Goal: Task Accomplishment & Management: Use online tool/utility

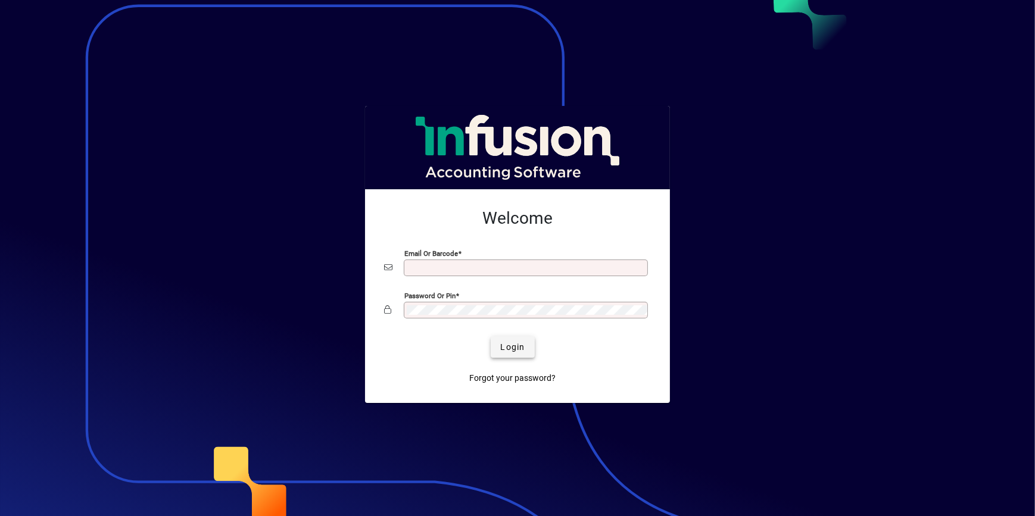
type input "**********"
click at [516, 350] on span "Login" at bounding box center [512, 347] width 24 height 13
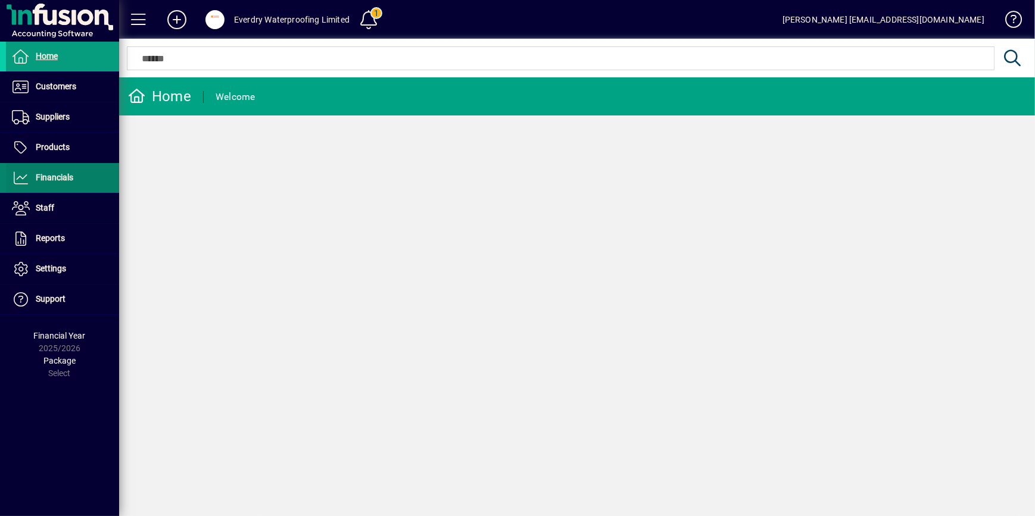
click at [76, 185] on span at bounding box center [62, 178] width 113 height 29
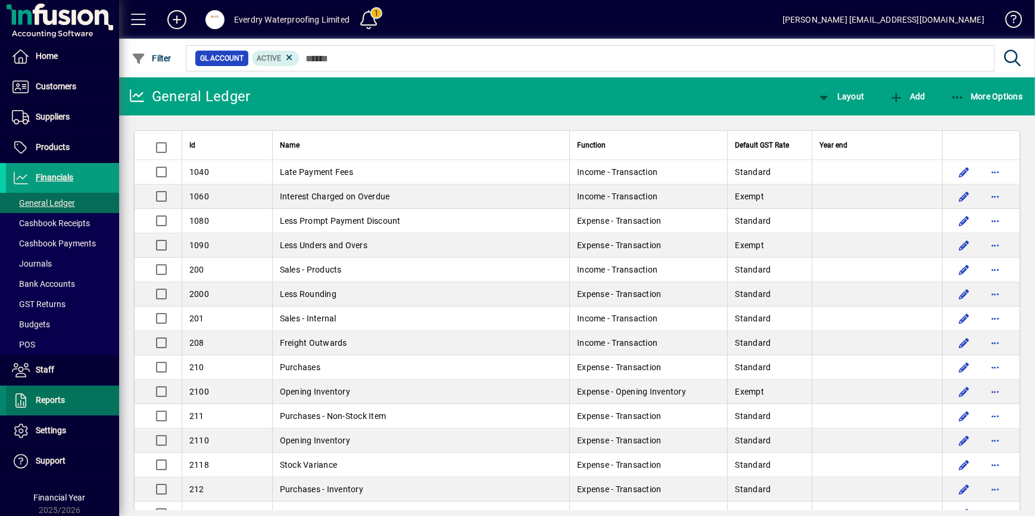
click at [65, 400] on span at bounding box center [62, 401] width 113 height 29
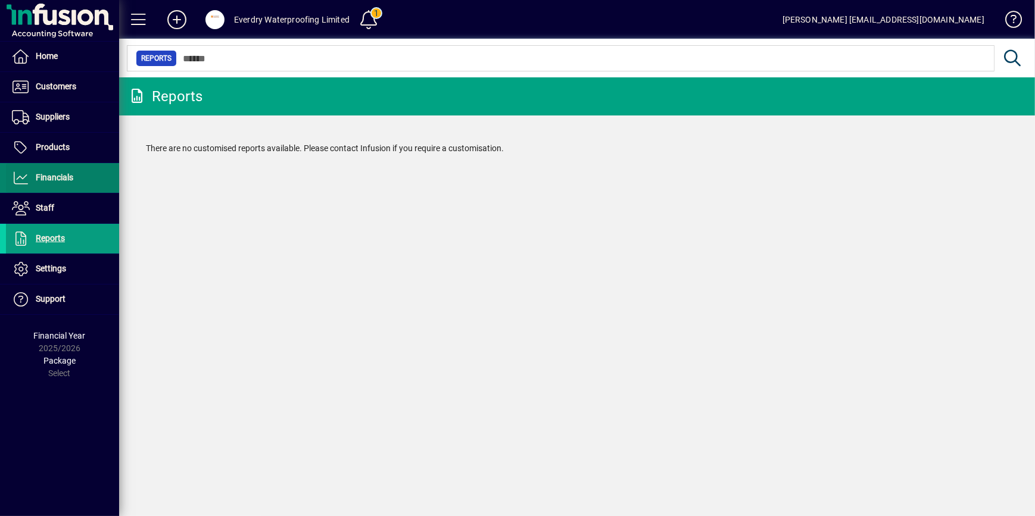
click at [74, 178] on span at bounding box center [62, 178] width 113 height 29
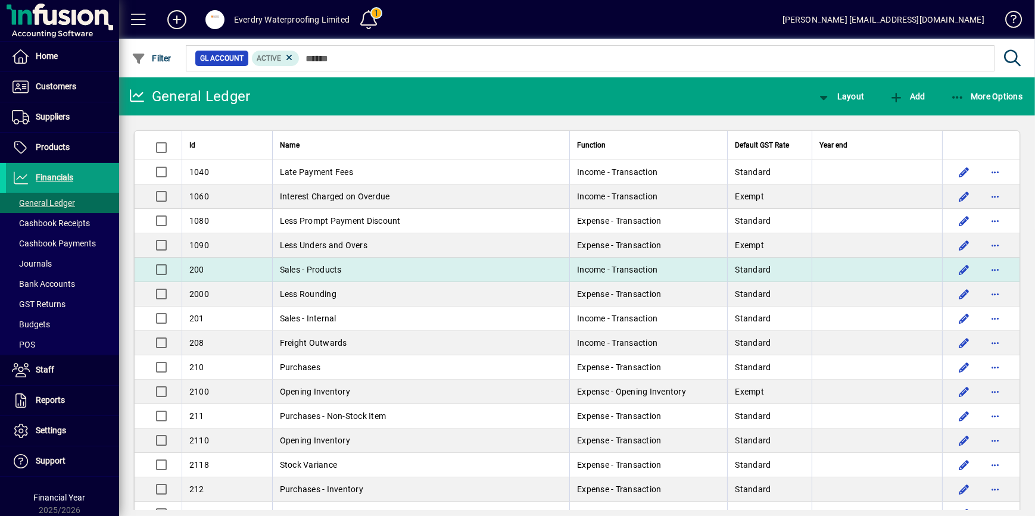
click at [387, 275] on td "Sales - Products" at bounding box center [421, 270] width 298 height 24
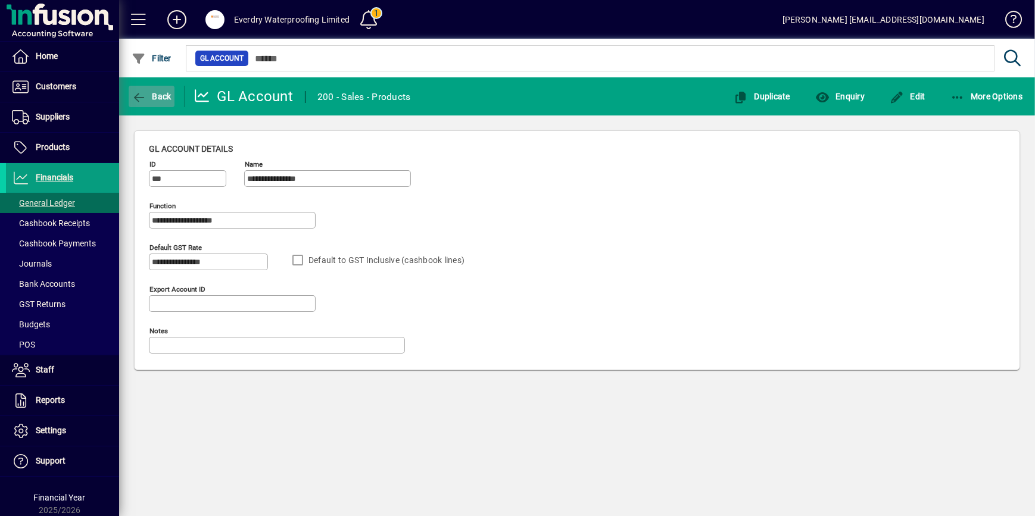
click at [148, 97] on span "Back" at bounding box center [152, 97] width 40 height 10
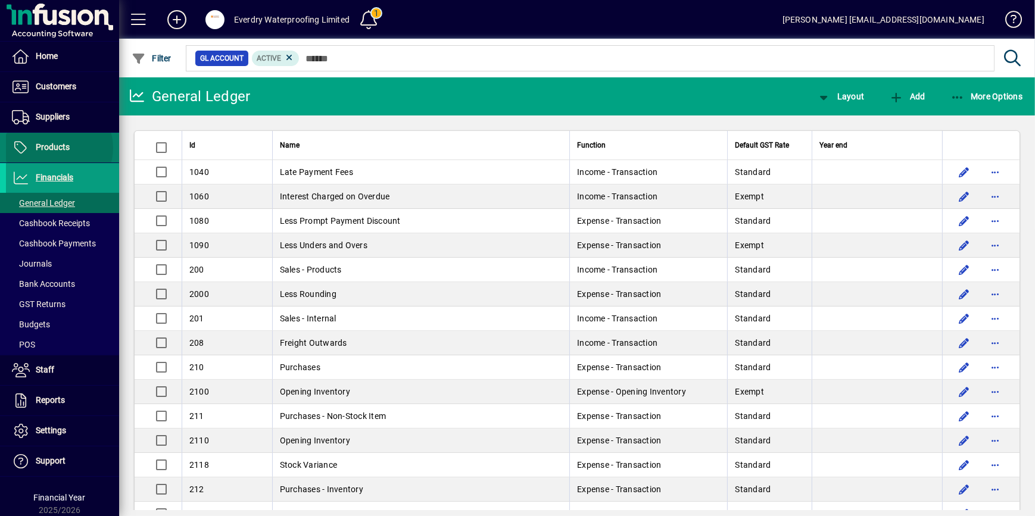
click at [56, 148] on span "Products" at bounding box center [53, 147] width 34 height 10
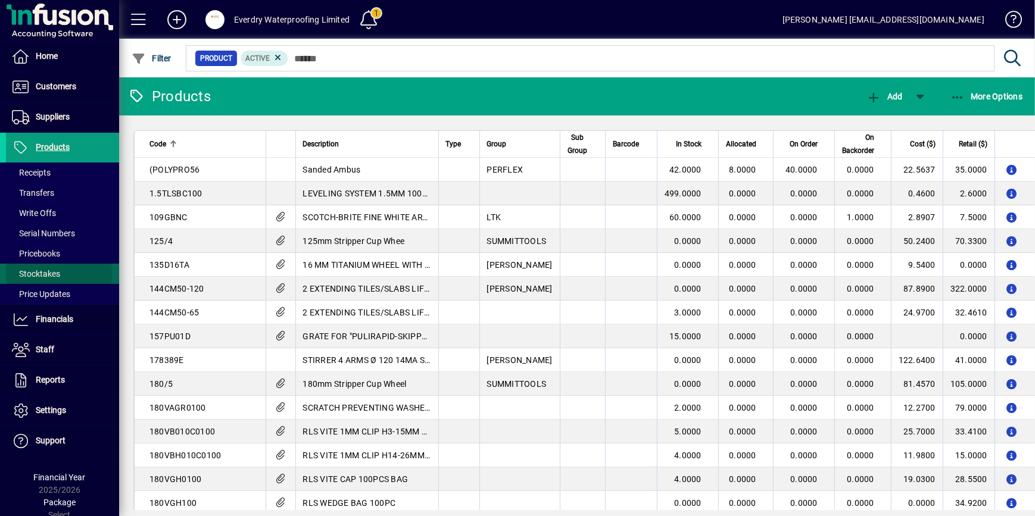
click at [48, 274] on span "Stocktakes" at bounding box center [36, 274] width 48 height 10
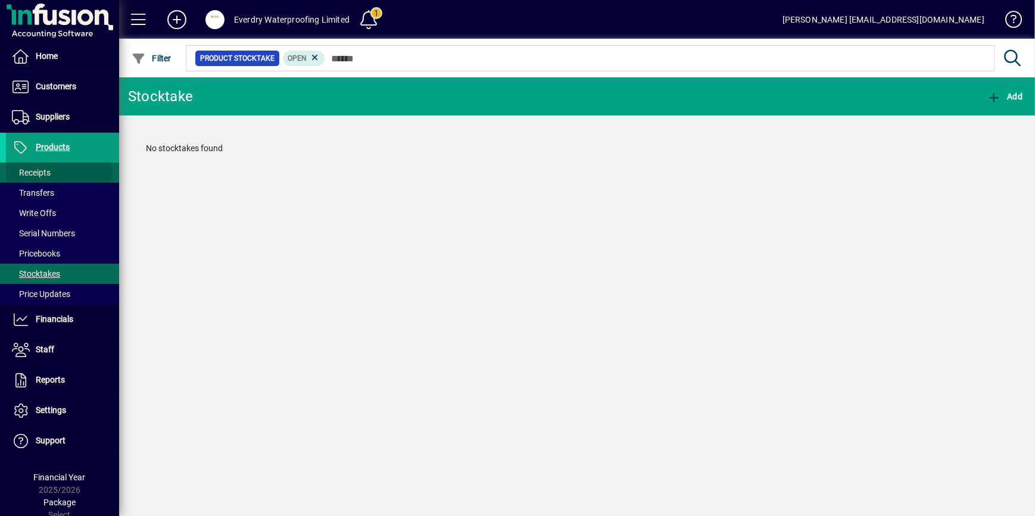
click at [36, 173] on span "Receipts" at bounding box center [31, 173] width 39 height 10
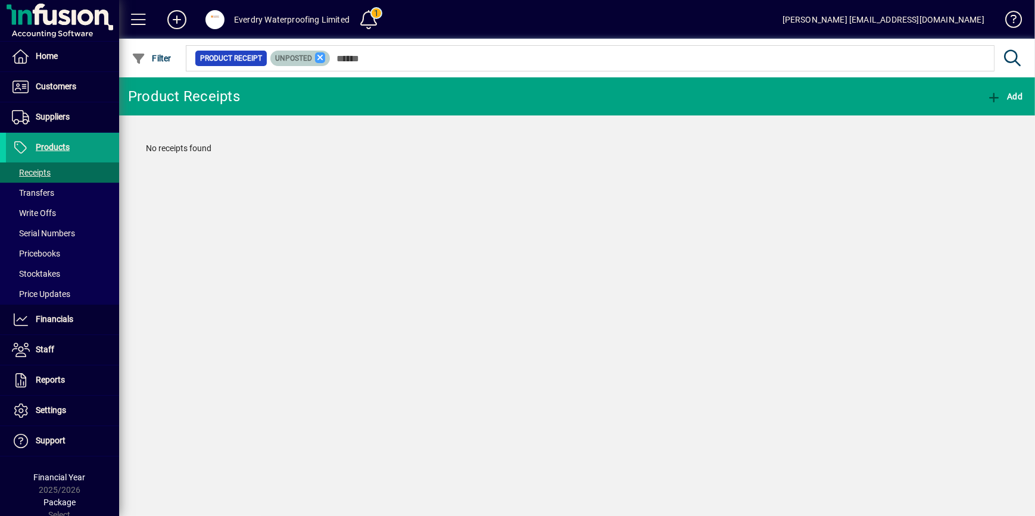
click at [317, 58] on icon at bounding box center [320, 57] width 11 height 11
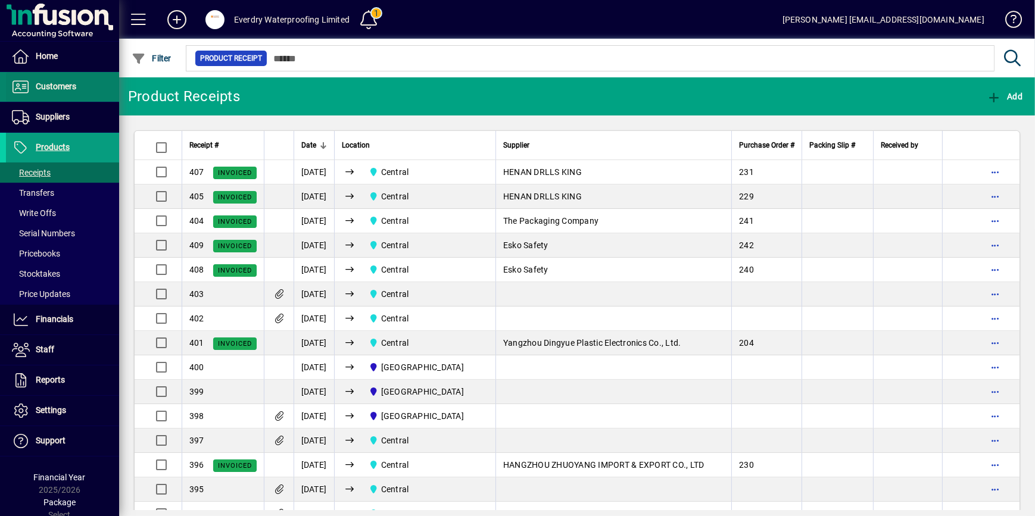
click at [70, 92] on span "Customers" at bounding box center [41, 87] width 70 height 14
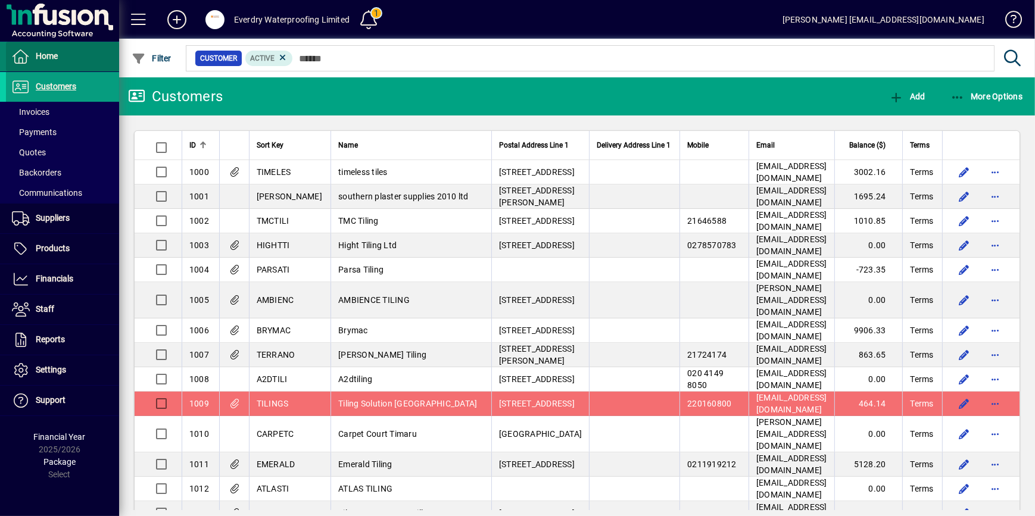
click at [57, 52] on span "Home" at bounding box center [47, 56] width 22 height 10
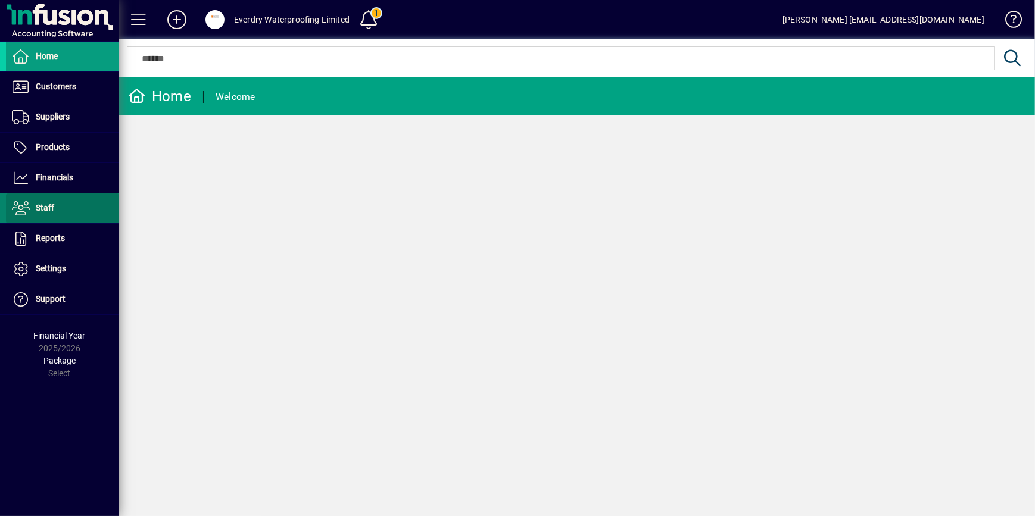
click at [54, 206] on span at bounding box center [62, 208] width 113 height 29
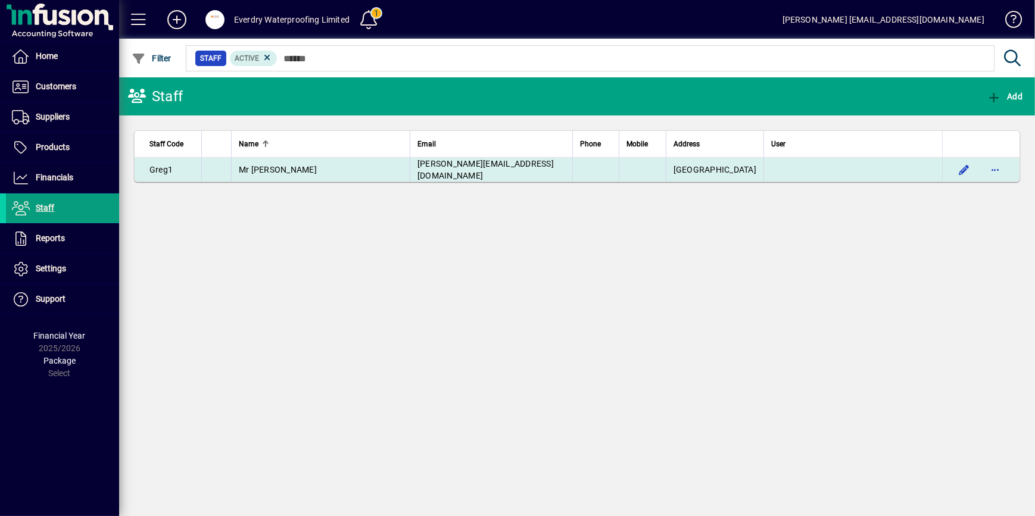
click at [164, 174] on span "Greg1" at bounding box center [161, 170] width 23 height 10
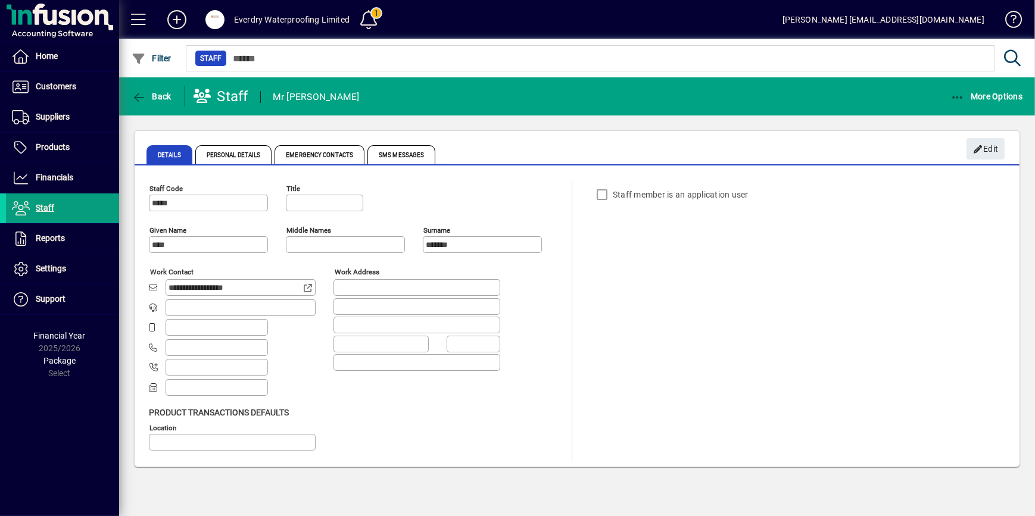
type input "**********"
type input "**"
click at [256, 151] on span "Personal Details" at bounding box center [233, 154] width 77 height 19
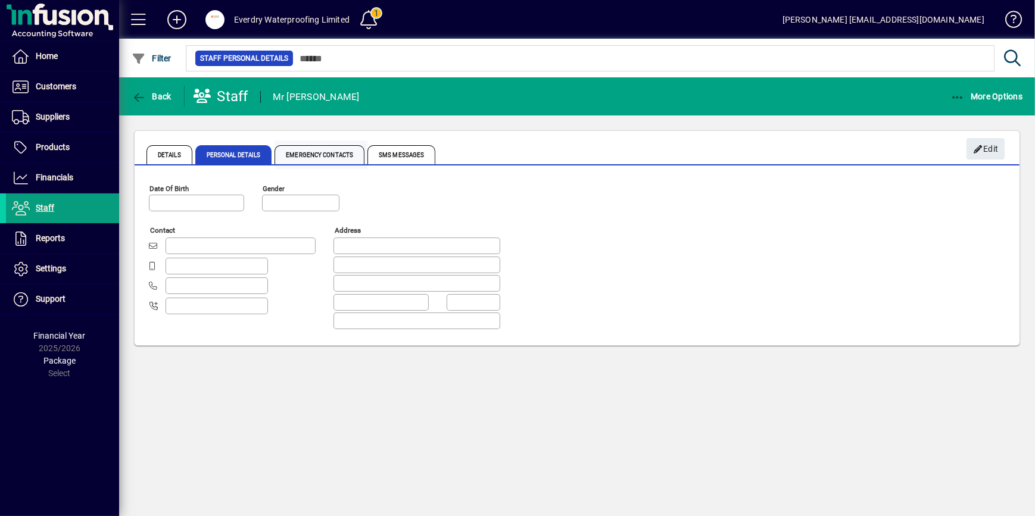
click at [279, 151] on span "Emergency Contacts" at bounding box center [320, 154] width 90 height 19
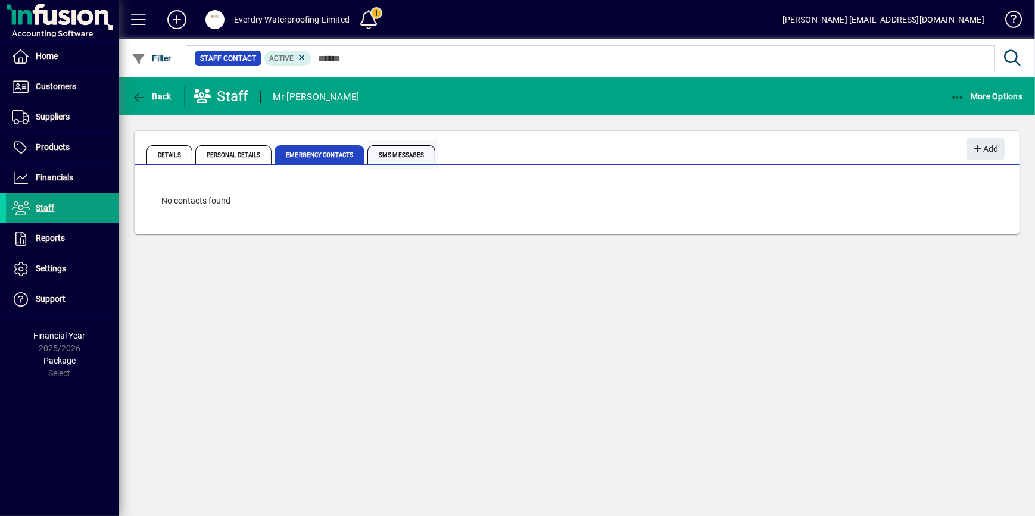
click at [407, 164] on span "SMS Messages" at bounding box center [403, 155] width 71 height 29
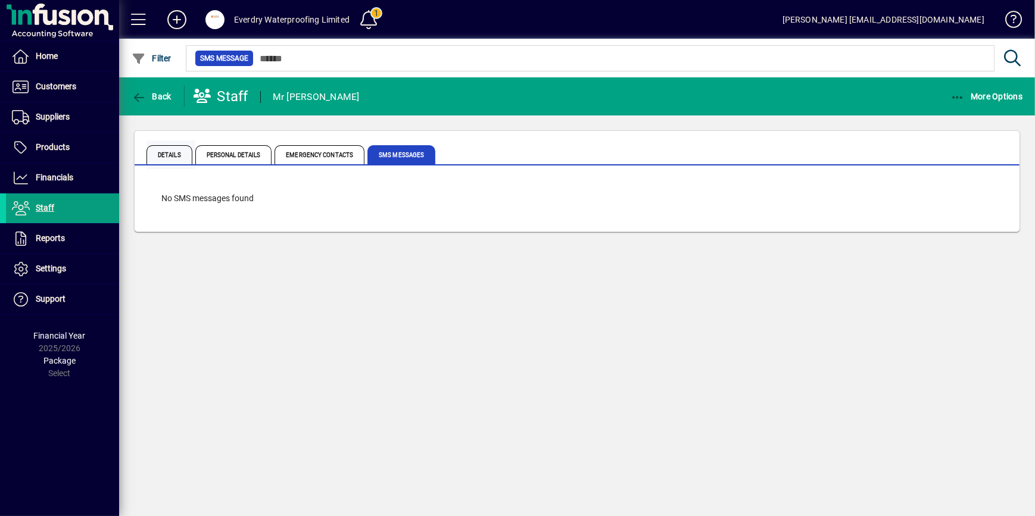
click at [175, 163] on span "Details" at bounding box center [170, 154] width 46 height 19
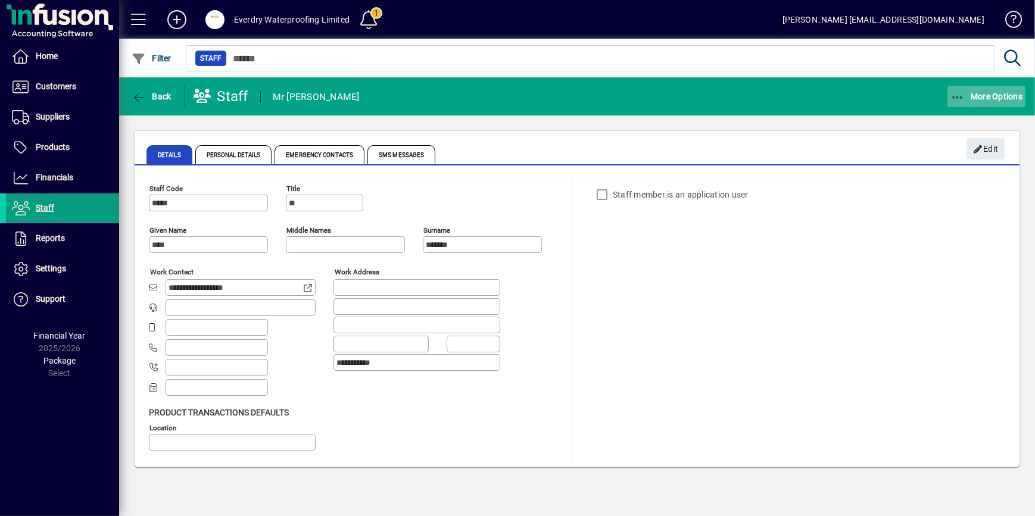
click at [960, 98] on icon "button" at bounding box center [958, 98] width 15 height 12
click at [139, 91] on div at bounding box center [517, 258] width 1035 height 516
click at [138, 95] on icon "button" at bounding box center [139, 98] width 15 height 12
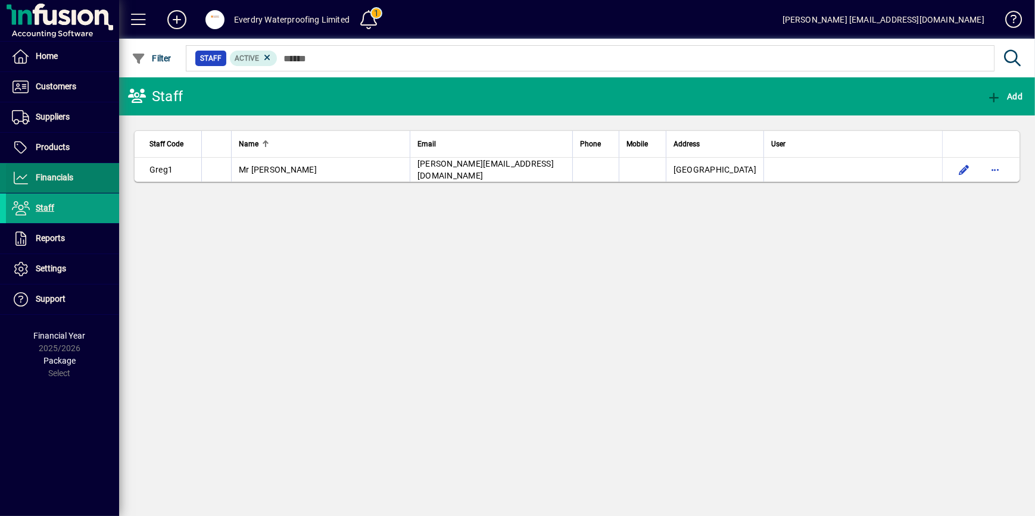
click at [46, 175] on span "Financials" at bounding box center [55, 178] width 38 height 10
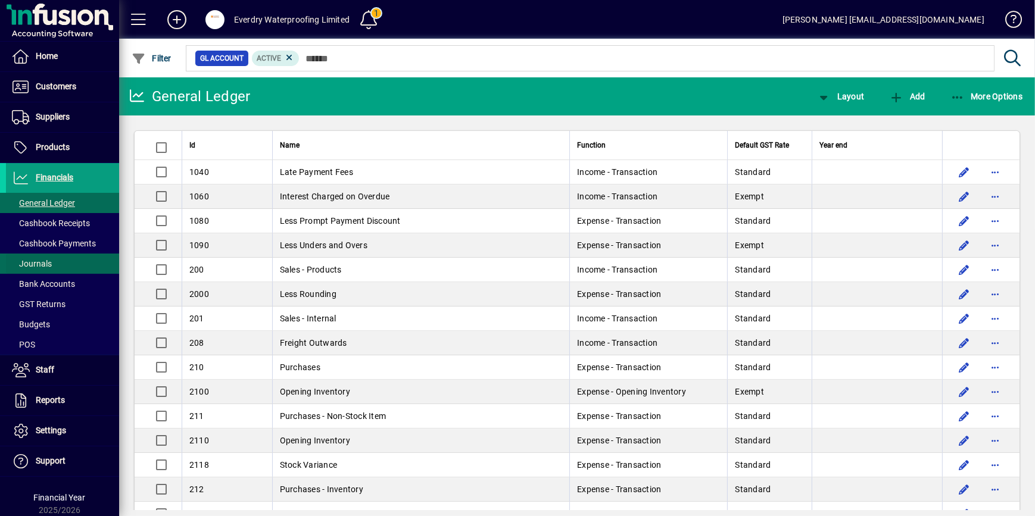
click at [47, 259] on span "Journals" at bounding box center [32, 264] width 40 height 10
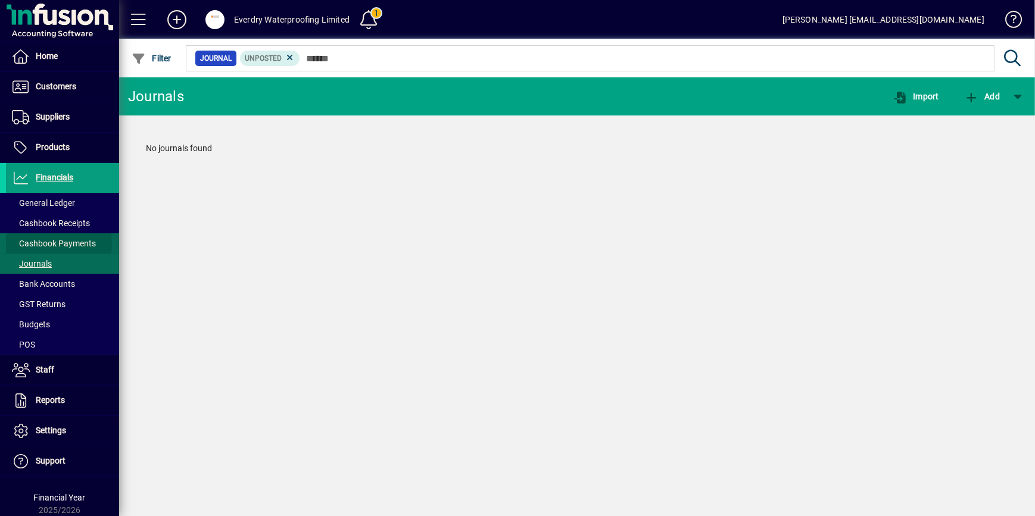
click at [51, 242] on span "Cashbook Payments" at bounding box center [54, 244] width 84 height 10
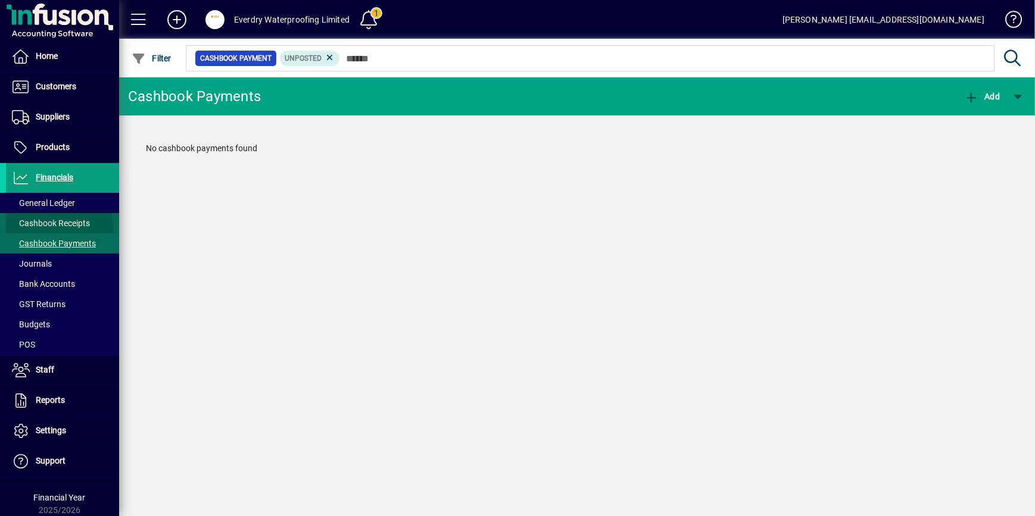
click at [57, 228] on span "Cashbook Receipts" at bounding box center [51, 224] width 78 height 10
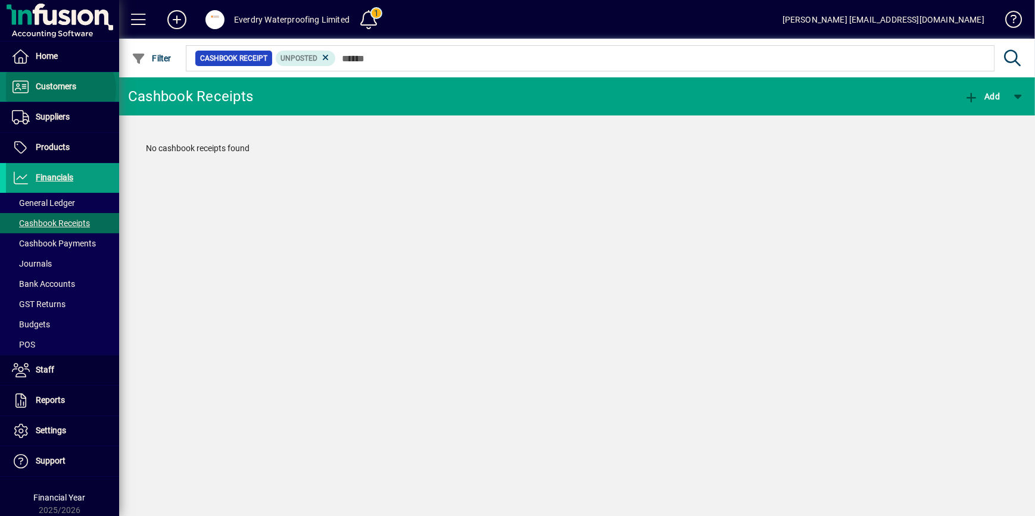
click at [60, 89] on span "Customers" at bounding box center [56, 87] width 41 height 10
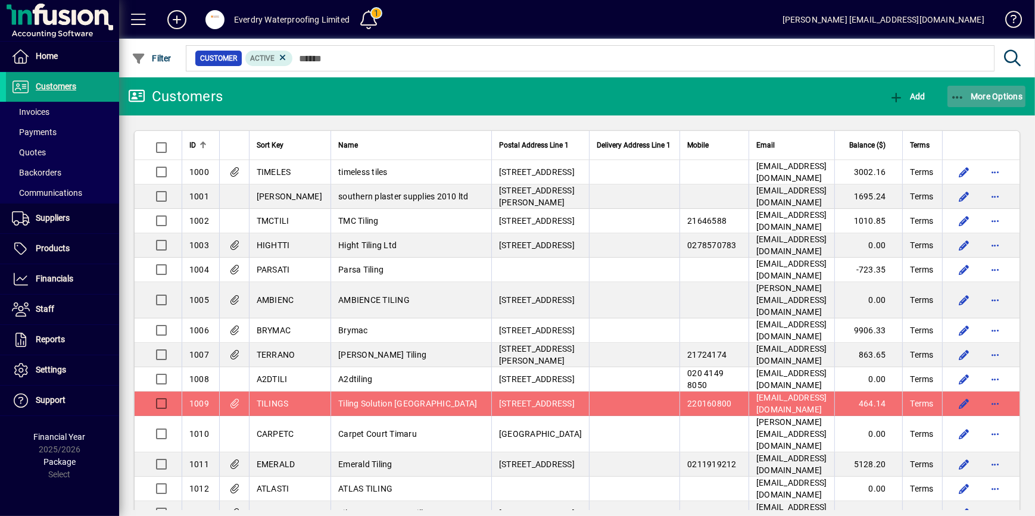
click at [965, 91] on span "button" at bounding box center [987, 96] width 79 height 29
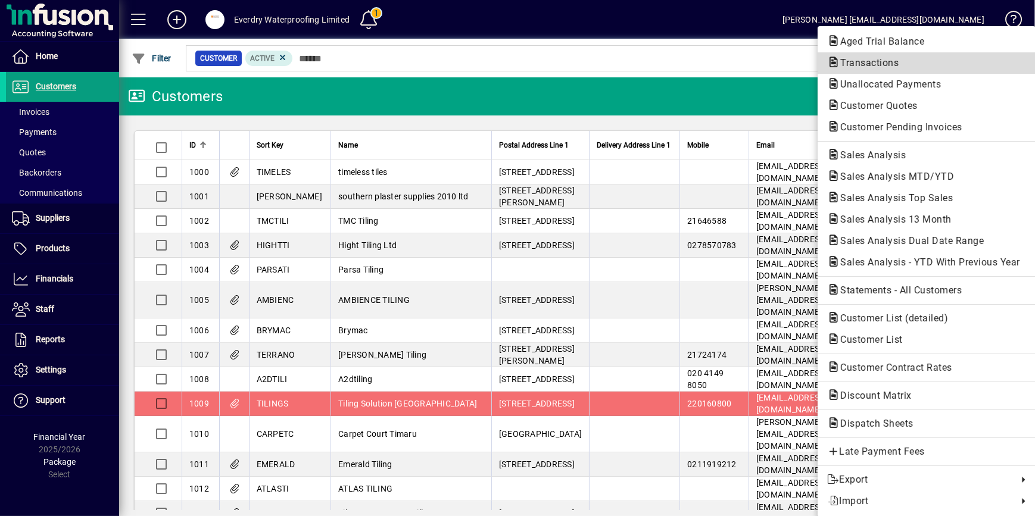
click at [922, 64] on span "Transactions" at bounding box center [926, 63] width 199 height 14
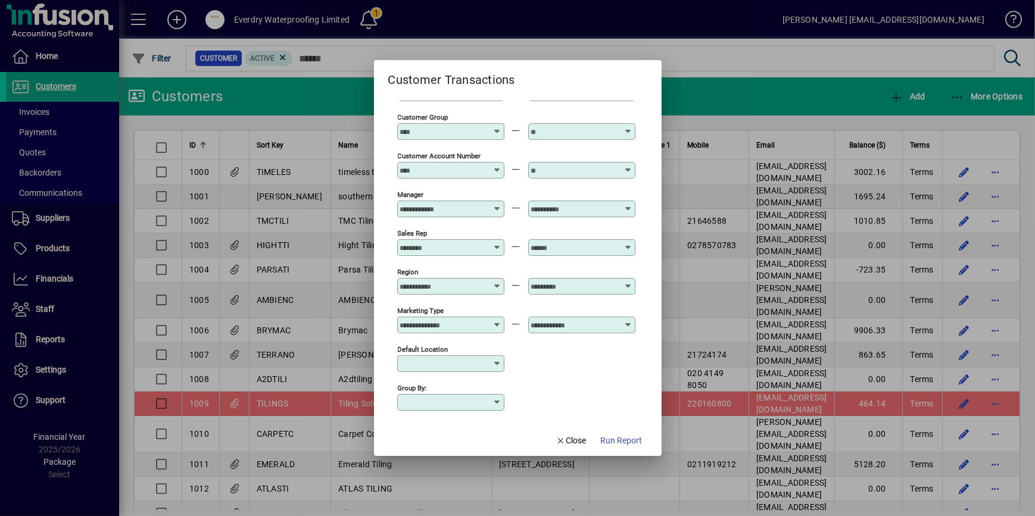
scroll to position [112, 0]
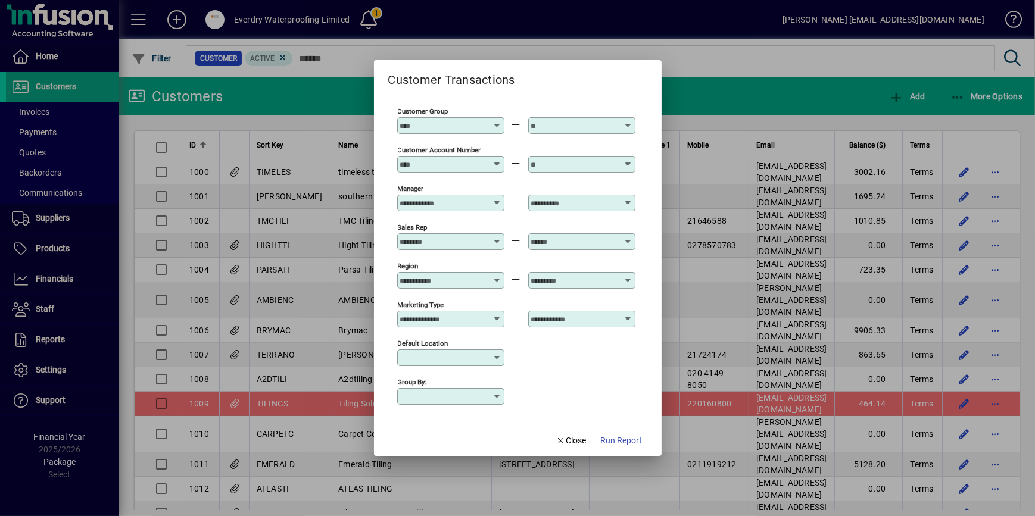
click at [475, 121] on input "Customer Group" at bounding box center [443, 126] width 87 height 10
click at [492, 121] on div at bounding box center [452, 126] width 104 height 10
click at [506, 155] on div "Customer Account Number" at bounding box center [516, 163] width 238 height 39
click at [491, 244] on div "Sales Rep" at bounding box center [450, 242] width 107 height 17
click at [473, 285] on div "Greg1 - [PERSON_NAME]" at bounding box center [456, 286] width 98 height 13
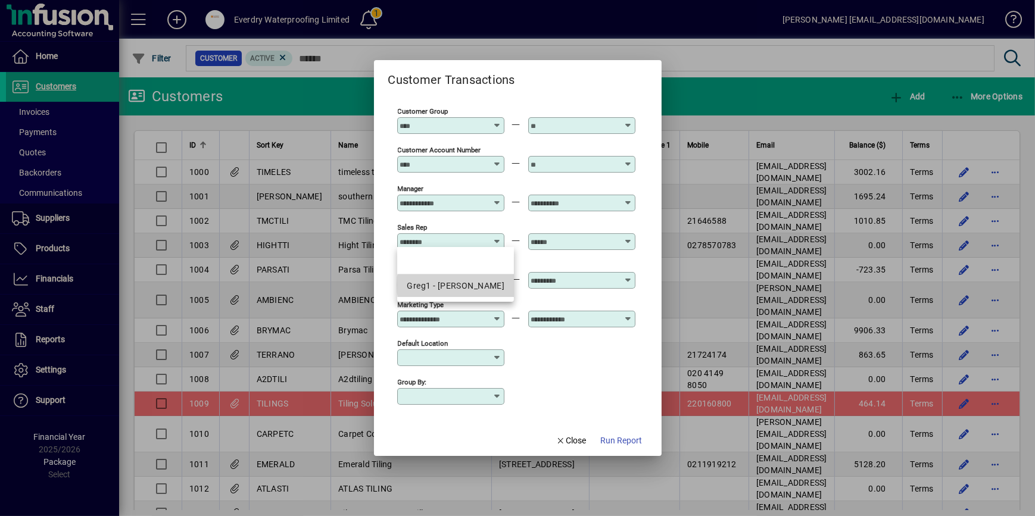
type input "**********"
click at [565, 234] on div at bounding box center [581, 242] width 107 height 17
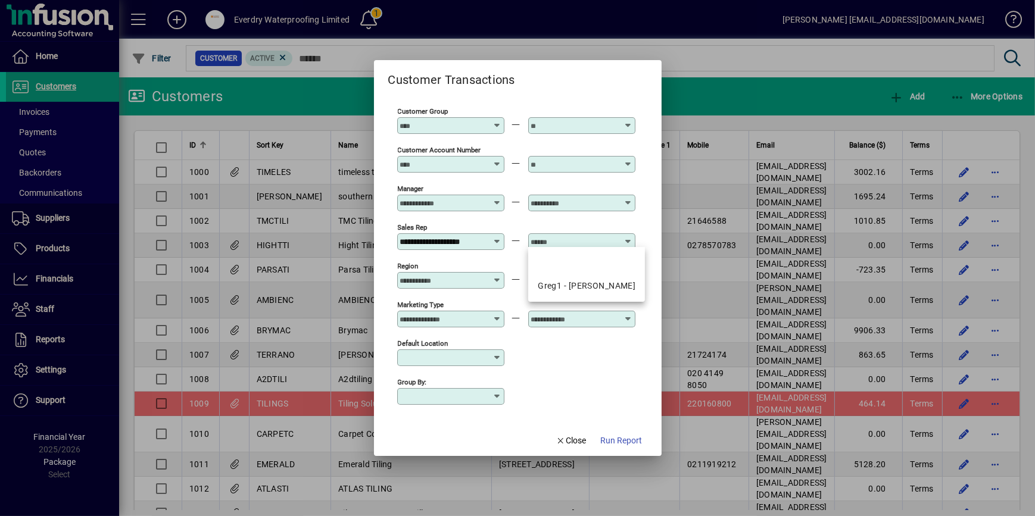
click at [566, 238] on input "text" at bounding box center [574, 242] width 87 height 10
click at [578, 368] on div "Default Location" at bounding box center [516, 357] width 238 height 39
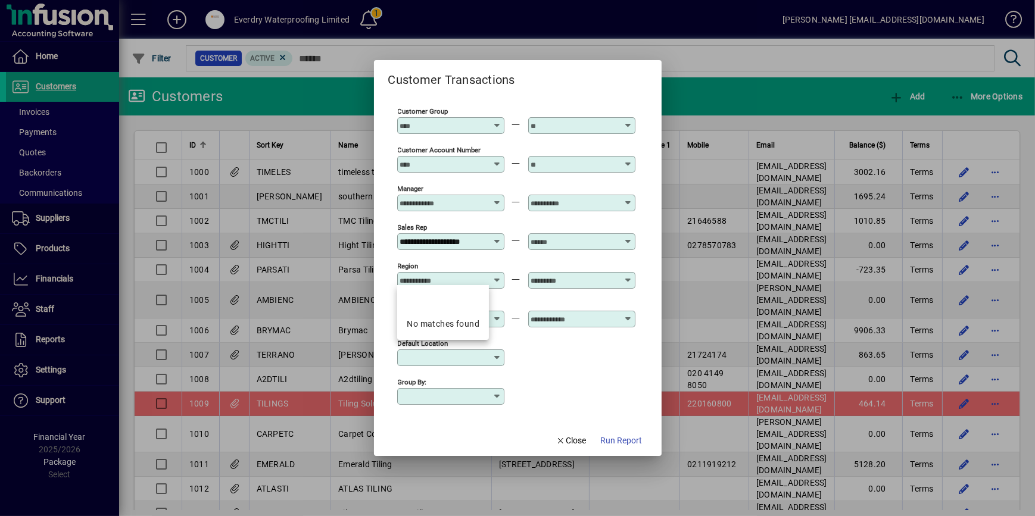
click at [477, 277] on input "Region" at bounding box center [443, 281] width 87 height 10
click at [546, 272] on div at bounding box center [581, 280] width 107 height 17
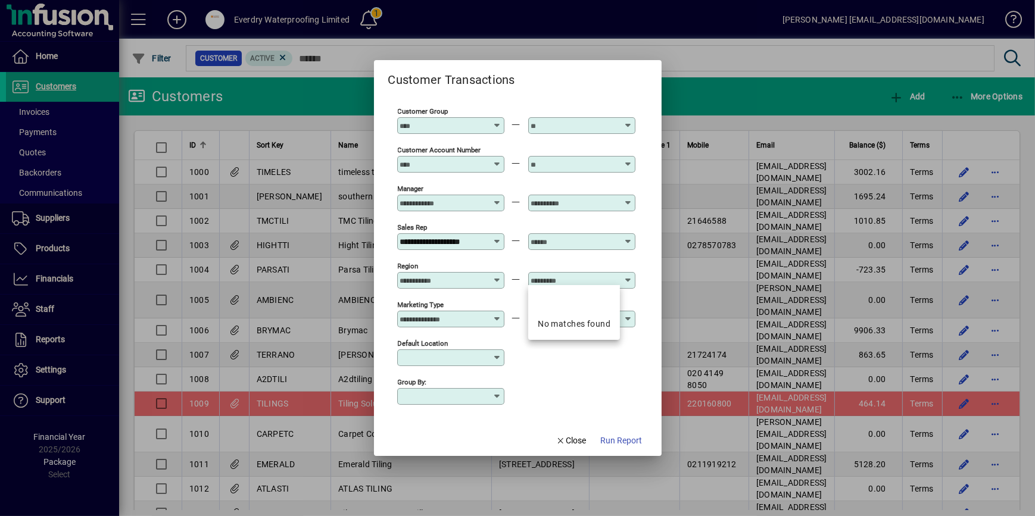
click at [472, 328] on div at bounding box center [450, 334] width 107 height 13
click at [470, 316] on input "Marketing Type" at bounding box center [443, 320] width 87 height 10
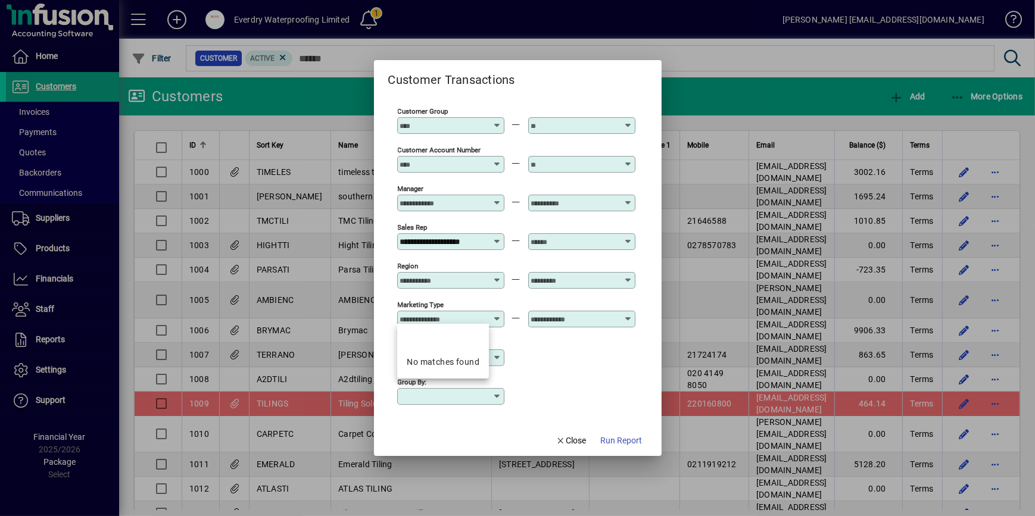
click at [549, 378] on div "Group by:" at bounding box center [516, 395] width 238 height 39
click at [571, 441] on span "Close" at bounding box center [571, 441] width 31 height 13
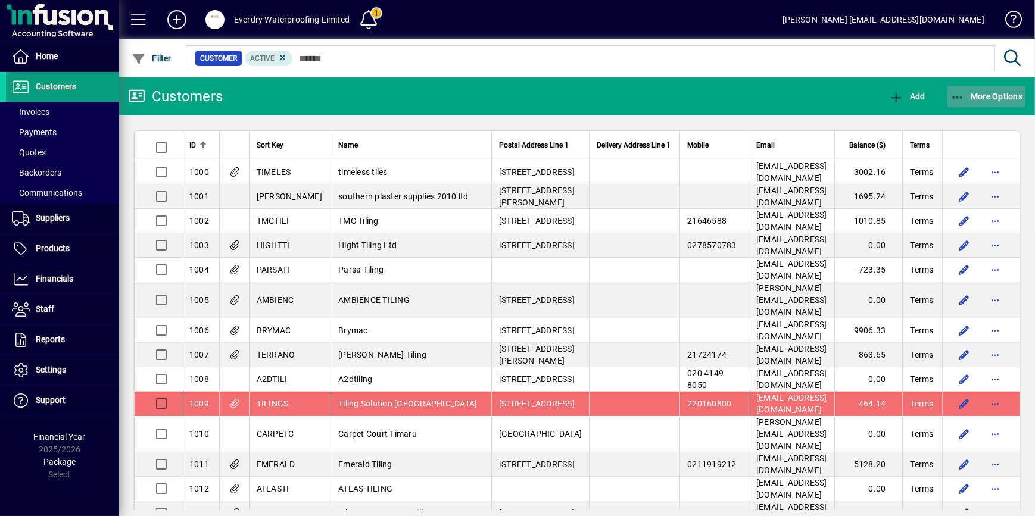
click at [986, 94] on span "More Options" at bounding box center [987, 97] width 73 height 10
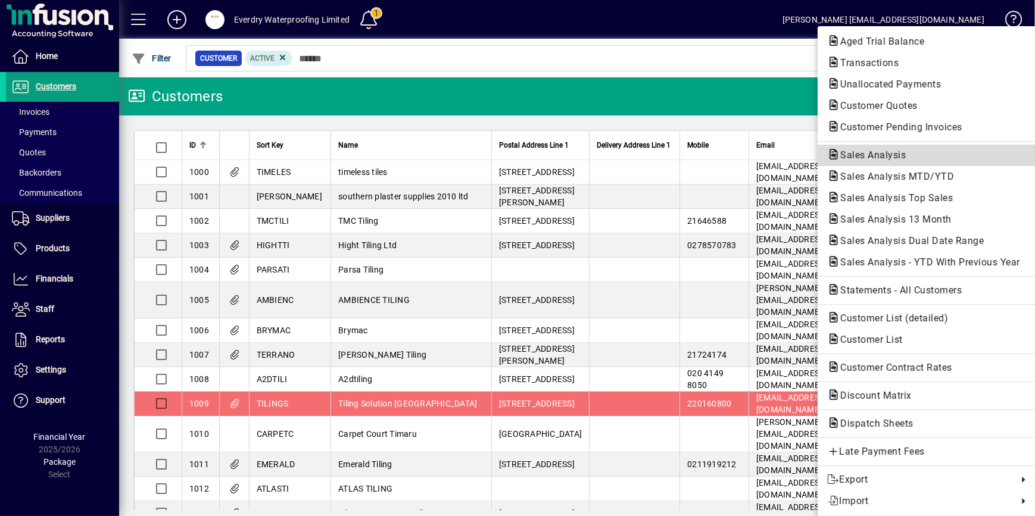
click at [887, 154] on span "Sales Analysis" at bounding box center [869, 155] width 85 height 11
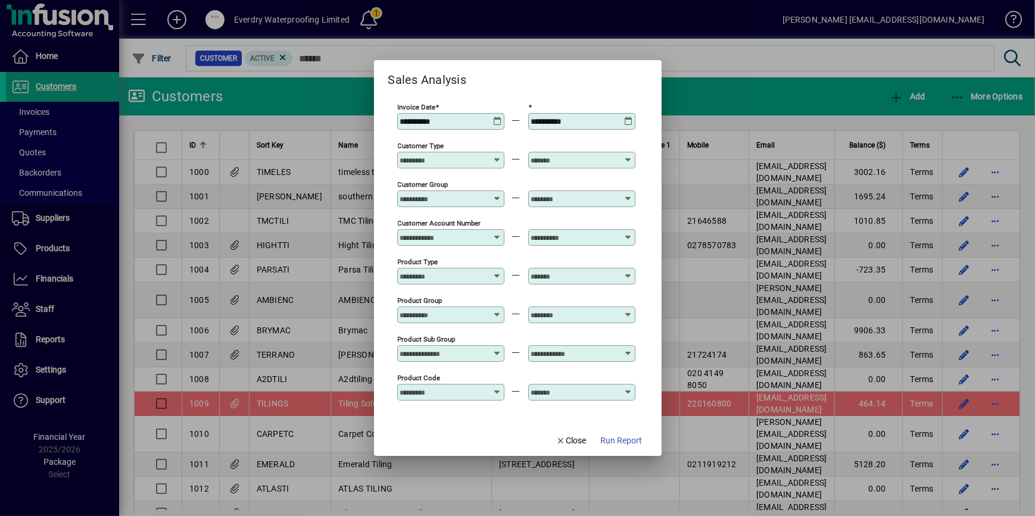
click at [499, 155] on icon at bounding box center [497, 155] width 9 height 0
click at [511, 188] on div "Customer Group" at bounding box center [516, 198] width 238 height 39
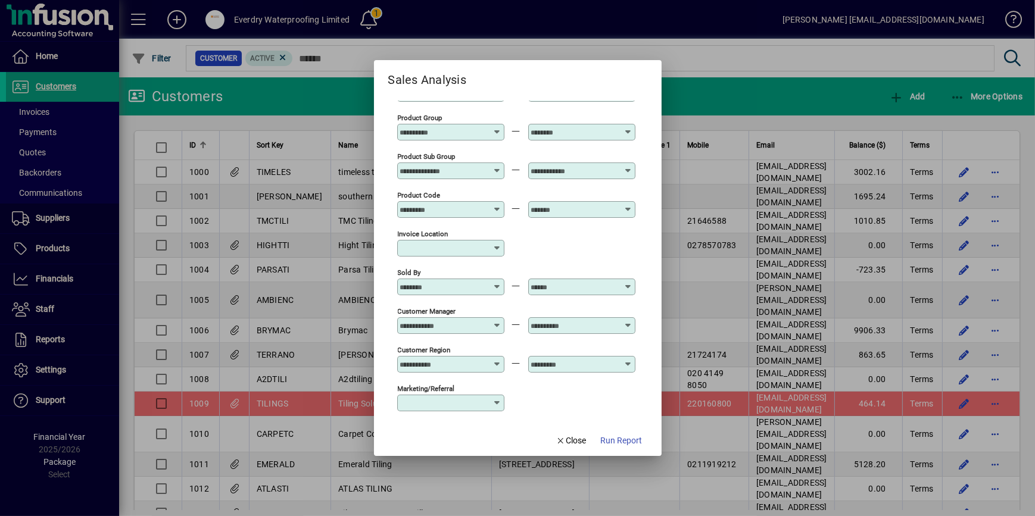
scroll to position [216, 0]
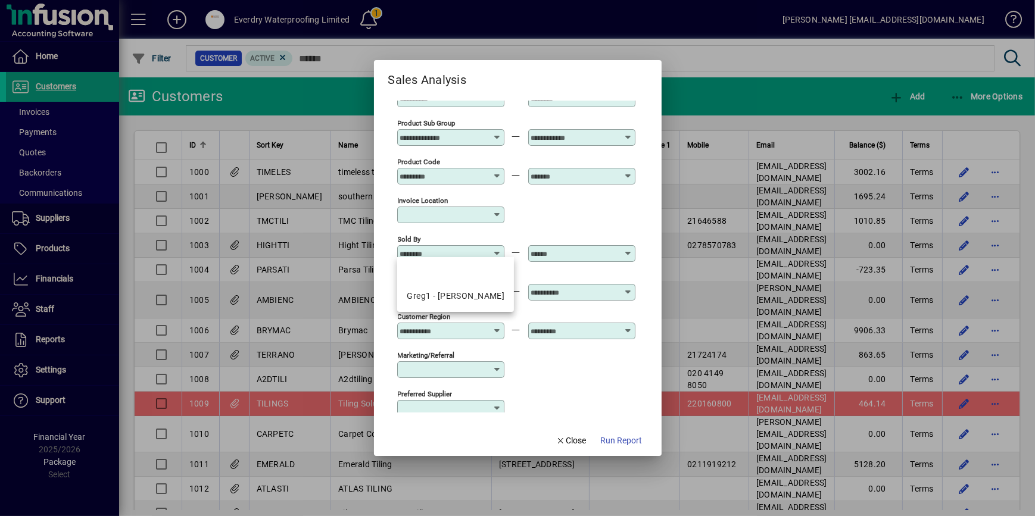
click at [487, 250] on input "Sold By" at bounding box center [443, 254] width 87 height 10
click at [485, 298] on div "Greg1 - [PERSON_NAME]" at bounding box center [456, 296] width 98 height 13
type input "**********"
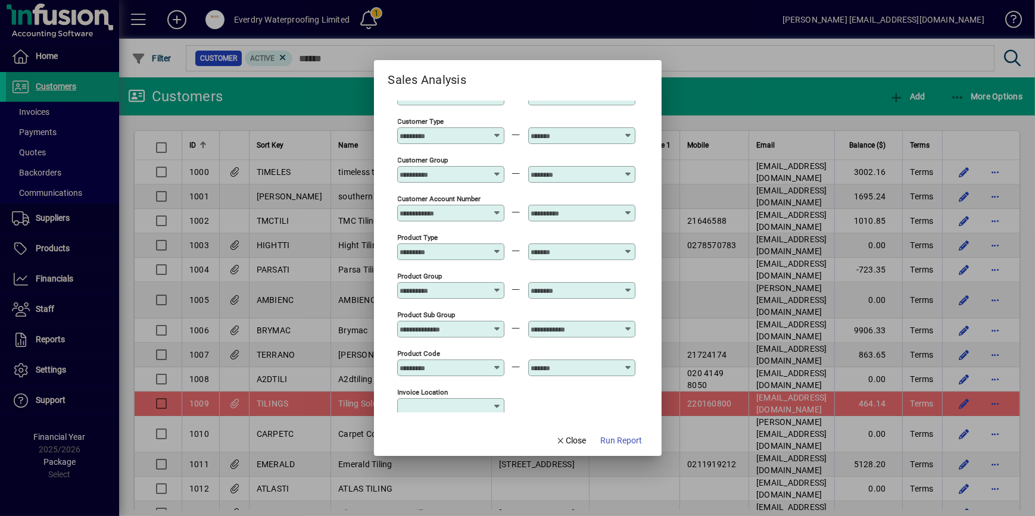
scroll to position [0, 0]
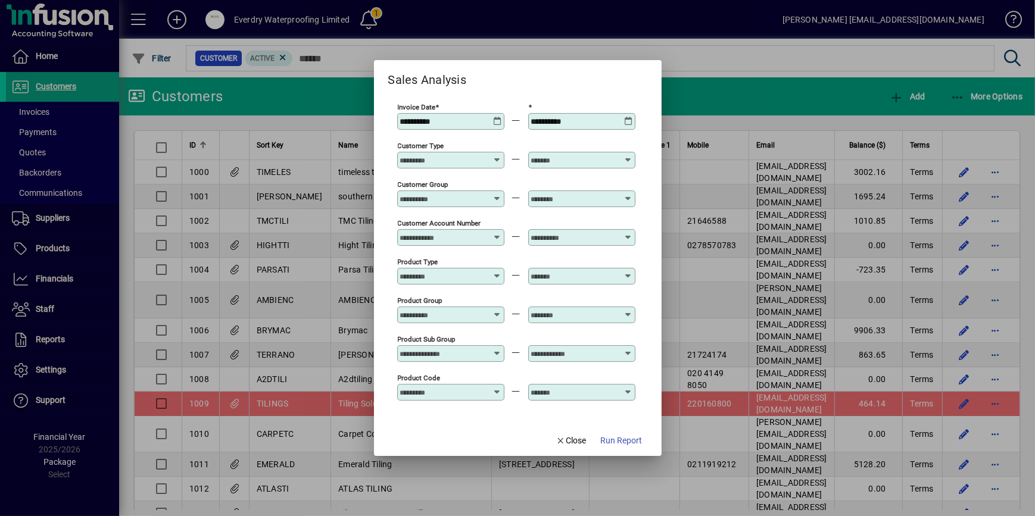
click at [466, 152] on div "Customer Type" at bounding box center [450, 160] width 107 height 17
click at [469, 209] on div "No matches found" at bounding box center [443, 207] width 73 height 13
click at [569, 442] on span "Close" at bounding box center [571, 441] width 31 height 13
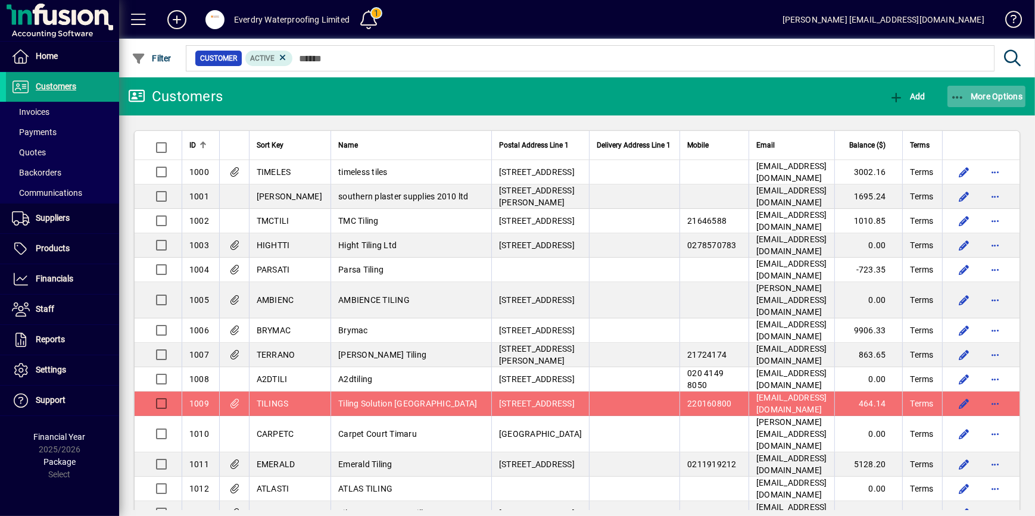
click at [1013, 106] on span "button" at bounding box center [987, 96] width 79 height 29
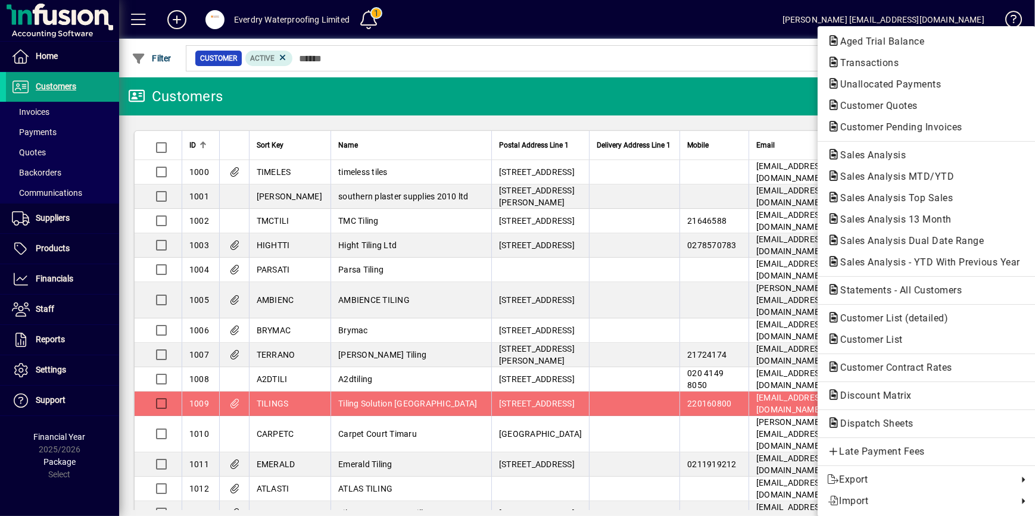
click at [655, 96] on div at bounding box center [517, 258] width 1035 height 516
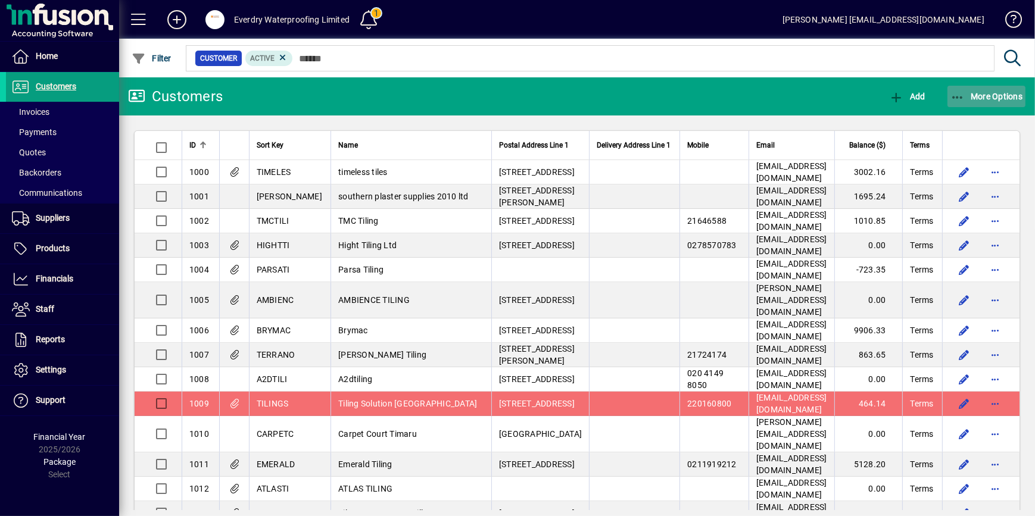
click at [960, 97] on icon "button" at bounding box center [958, 98] width 15 height 12
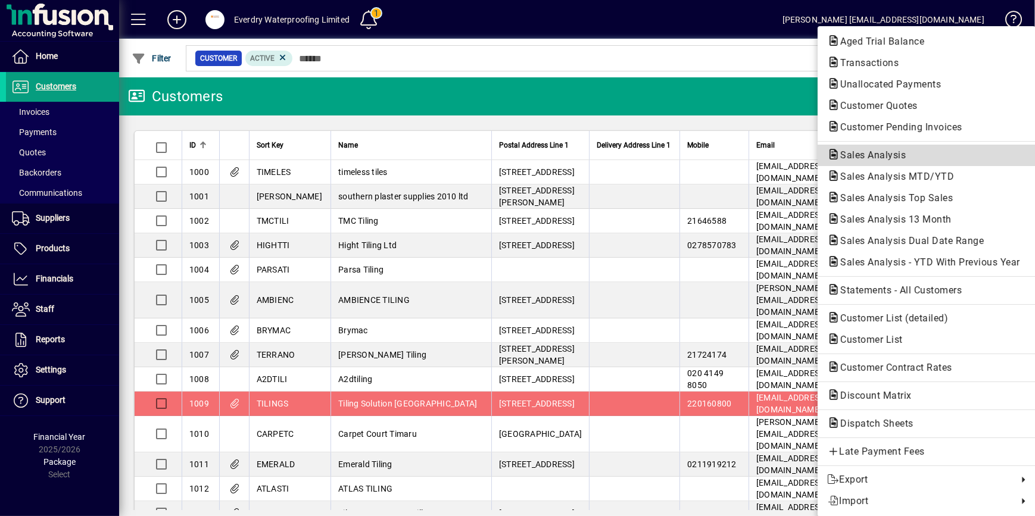
click at [935, 150] on span "Sales Analysis" at bounding box center [926, 155] width 199 height 14
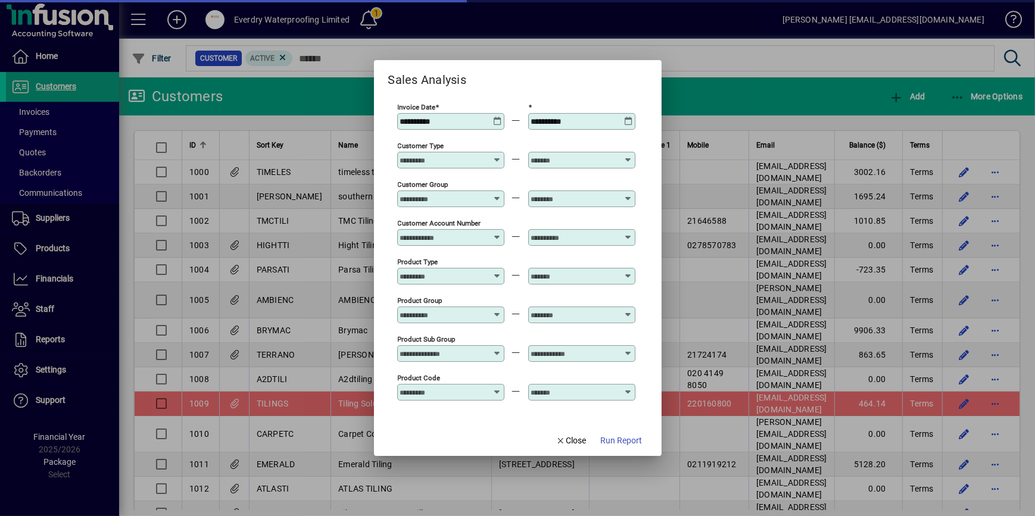
type input "**********"
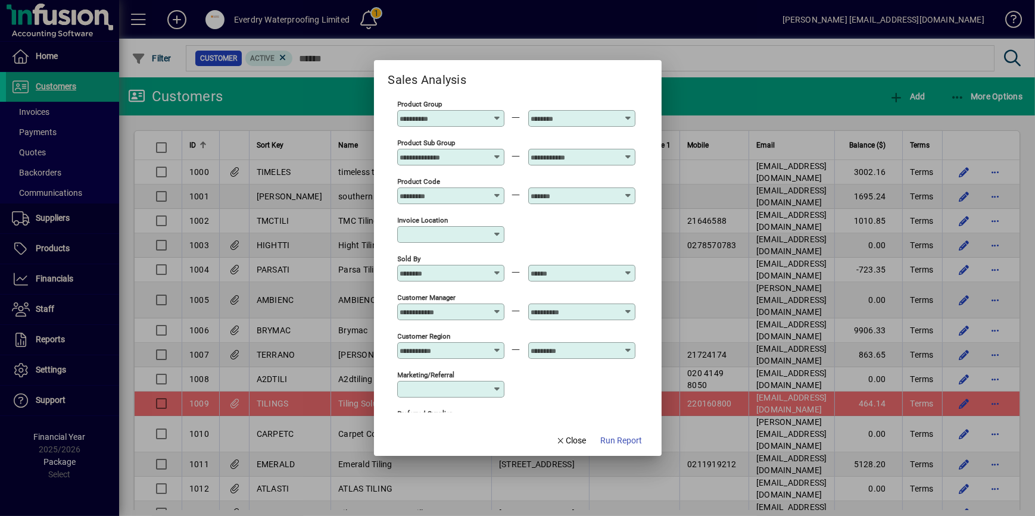
scroll to position [216, 0]
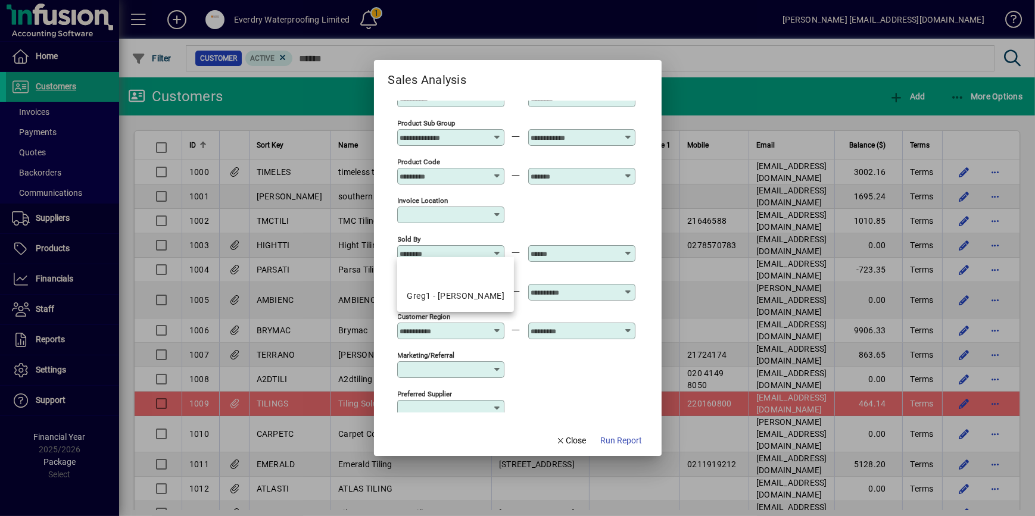
click at [450, 251] on input "Sold By" at bounding box center [443, 254] width 87 height 10
click at [453, 300] on div "Greg1 - [PERSON_NAME]" at bounding box center [456, 296] width 98 height 13
type input "**********"
click at [615, 437] on span "Run Report" at bounding box center [622, 441] width 42 height 13
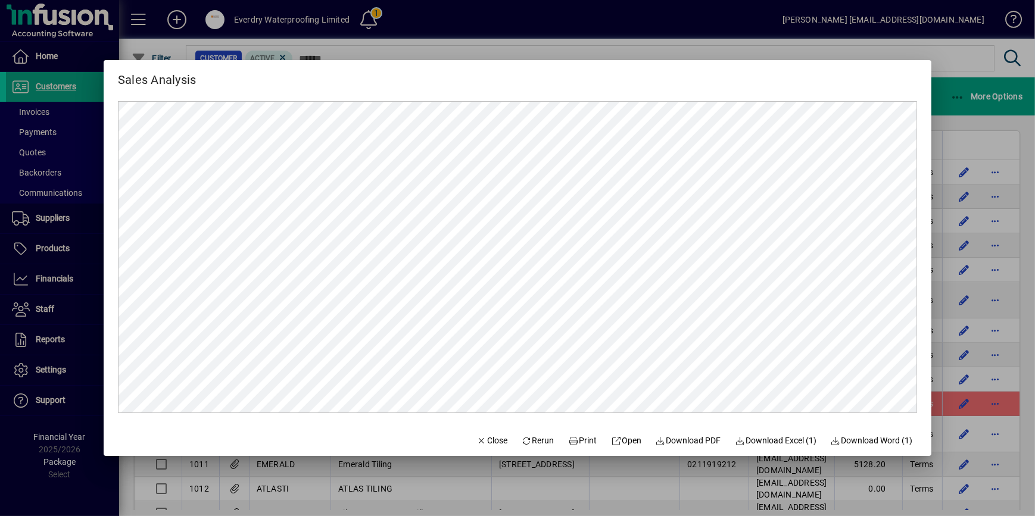
scroll to position [0, 0]
click at [695, 444] on span "Download PDF" at bounding box center [689, 441] width 66 height 13
click at [979, 117] on div at bounding box center [517, 258] width 1035 height 516
